Goal: Information Seeking & Learning: Check status

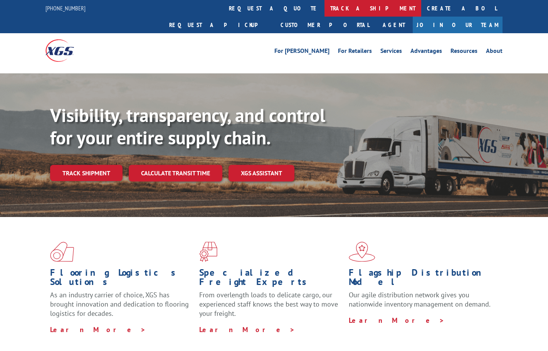
click at [325, 8] on link "track a shipment" at bounding box center [373, 8] width 97 height 17
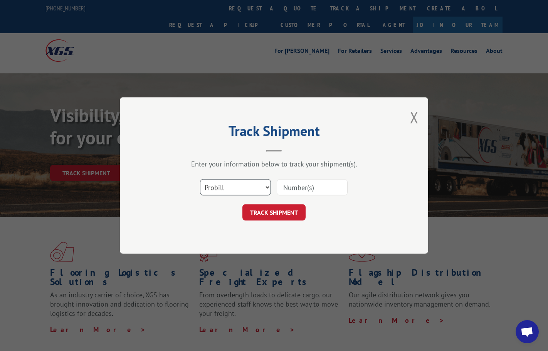
click at [228, 181] on select "Select category... Probill BOL PO" at bounding box center [235, 187] width 71 height 16
select select "bol"
click at [200, 179] on select "Select category... Probill BOL PO" at bounding box center [235, 187] width 71 height 16
click at [291, 189] on input at bounding box center [312, 187] width 71 height 16
type input "2867491"
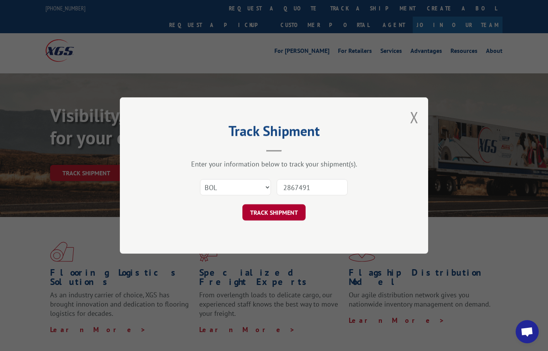
click at [269, 218] on button "TRACK SHIPMENT" at bounding box center [274, 212] width 63 height 16
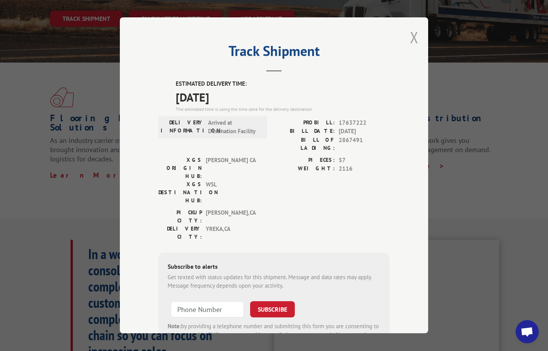
click at [415, 35] on button "Close modal" at bounding box center [414, 37] width 8 height 20
